Goal: Information Seeking & Learning: Learn about a topic

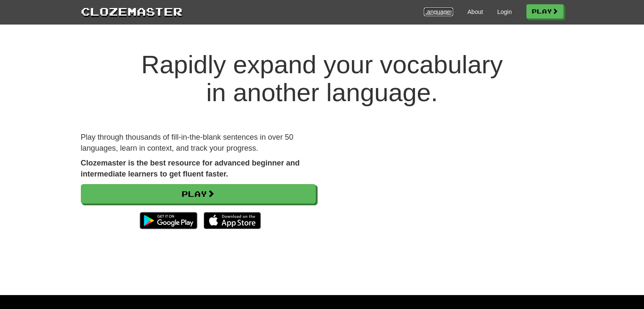
click at [444, 15] on link "Languages" at bounding box center [438, 12] width 29 height 8
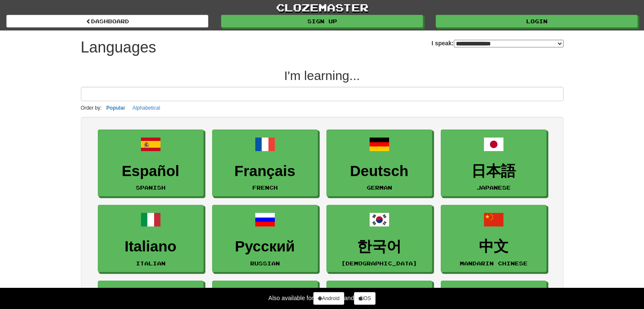
select select "*******"
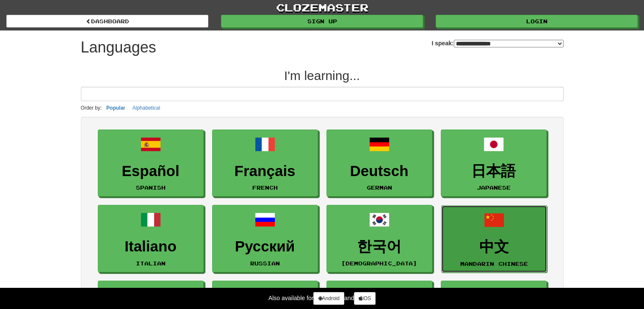
click at [465, 230] on link "中文 Mandarin Chinese" at bounding box center [494, 238] width 106 height 67
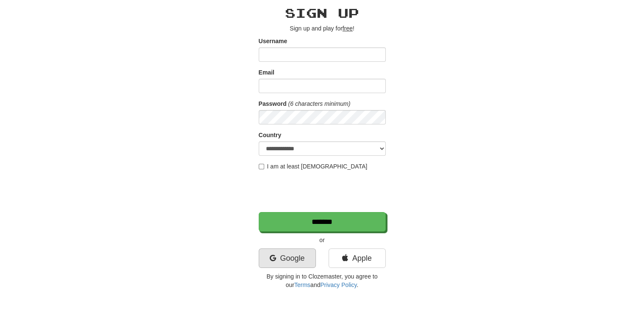
scroll to position [85, 0]
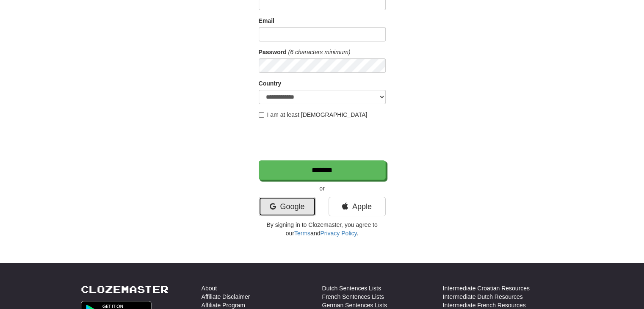
click at [288, 203] on link "Google" at bounding box center [287, 206] width 57 height 19
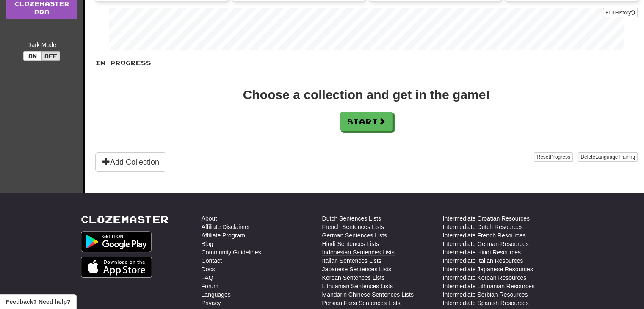
scroll to position [42, 0]
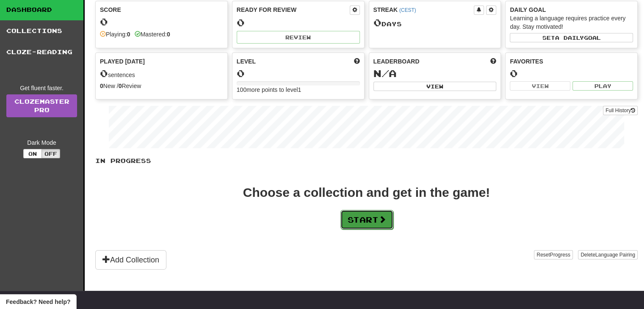
click at [364, 225] on button "Start" at bounding box center [366, 219] width 53 height 19
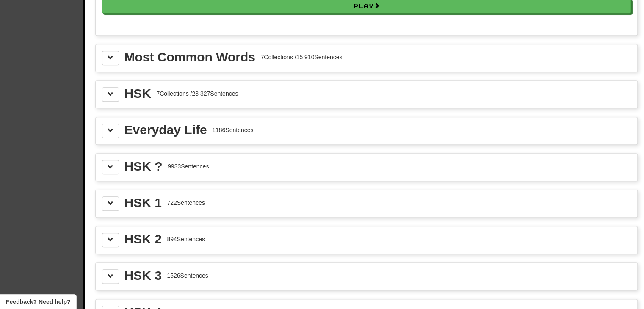
scroll to position [931, 0]
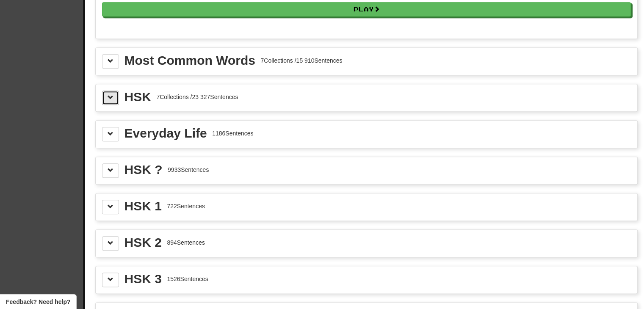
click at [106, 91] on button at bounding box center [110, 98] width 17 height 14
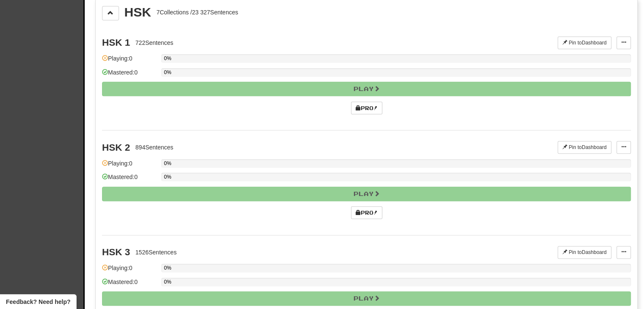
scroll to position [762, 0]
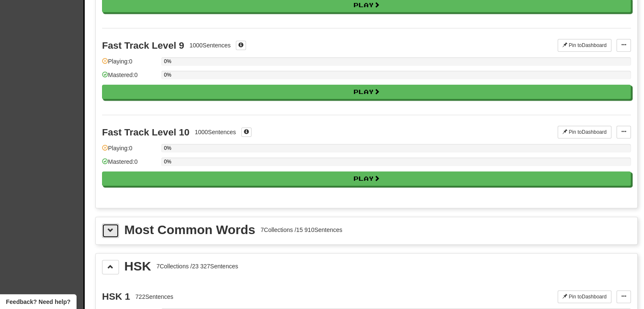
click at [112, 227] on span at bounding box center [111, 230] width 6 height 6
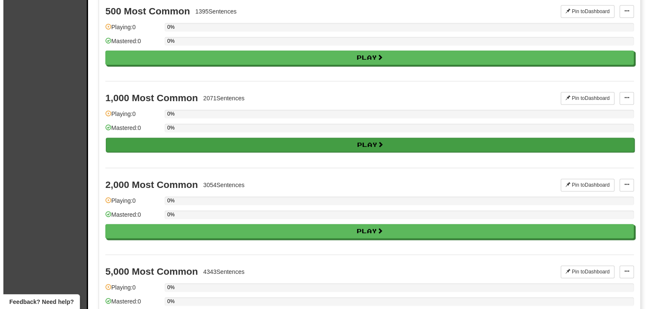
scroll to position [1185, 0]
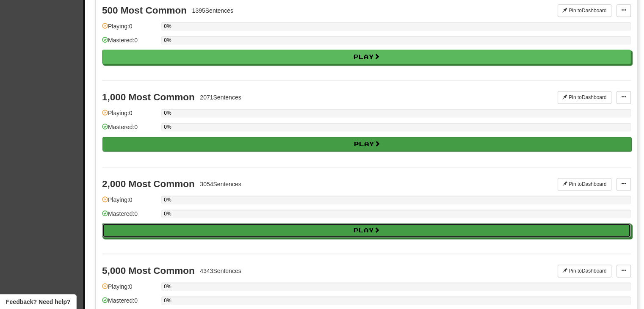
click at [363, 223] on button "Play" at bounding box center [366, 230] width 529 height 14
select select "**"
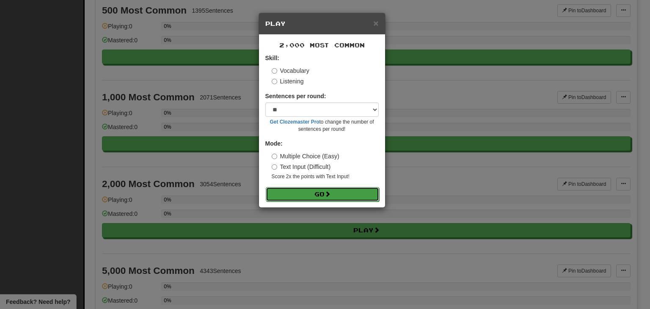
click at [301, 194] on button "Go" at bounding box center [322, 194] width 113 height 14
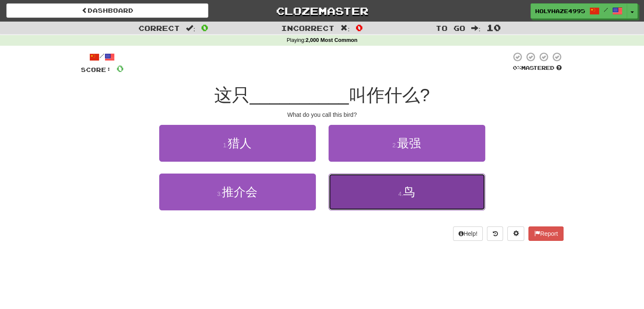
click at [418, 190] on button "4 . 鸟" at bounding box center [406, 192] width 157 height 37
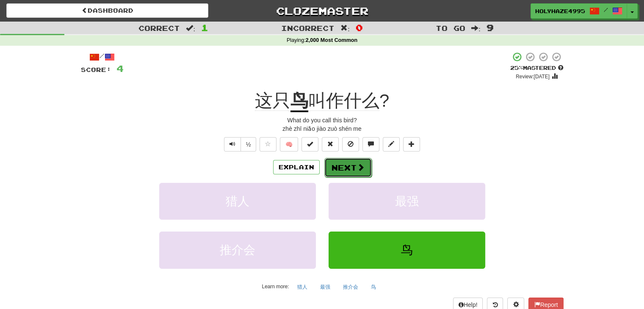
click at [337, 166] on button "Next" at bounding box center [347, 167] width 47 height 19
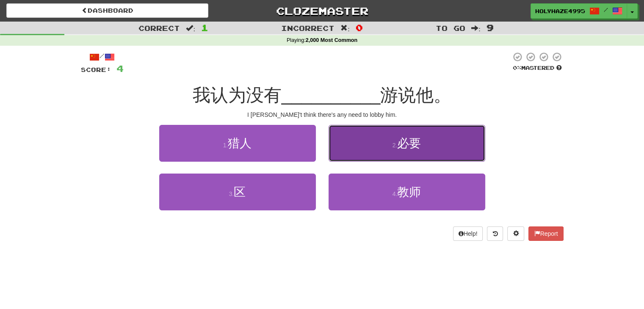
click at [402, 144] on span "必要" at bounding box center [409, 143] width 24 height 13
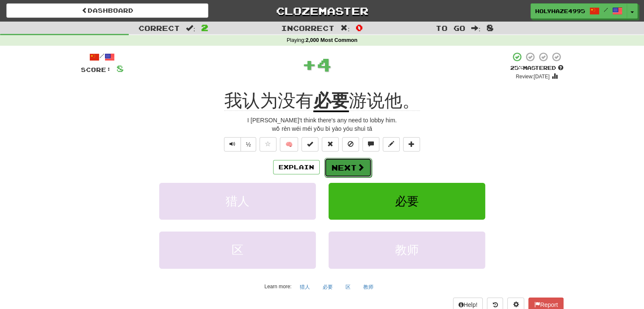
click at [350, 168] on button "Next" at bounding box center [347, 167] width 47 height 19
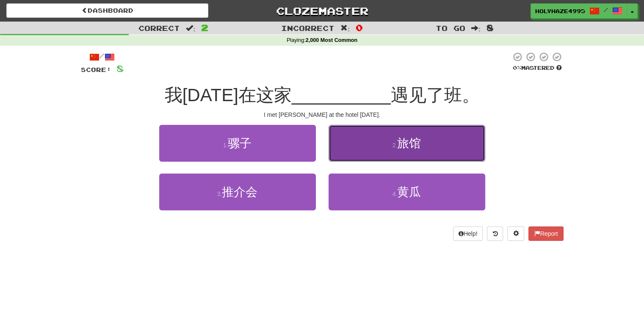
click at [366, 144] on button "2 . 旅馆" at bounding box center [406, 143] width 157 height 37
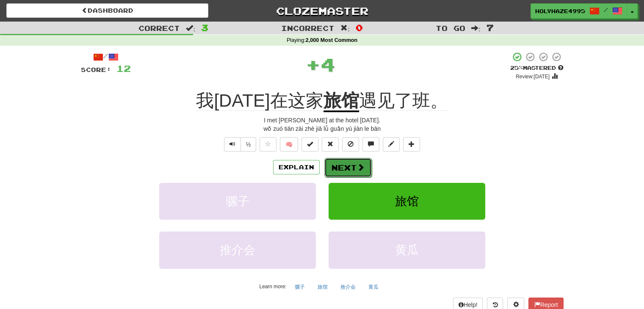
click at [357, 169] on span at bounding box center [361, 167] width 8 height 8
